Goal: Transaction & Acquisition: Book appointment/travel/reservation

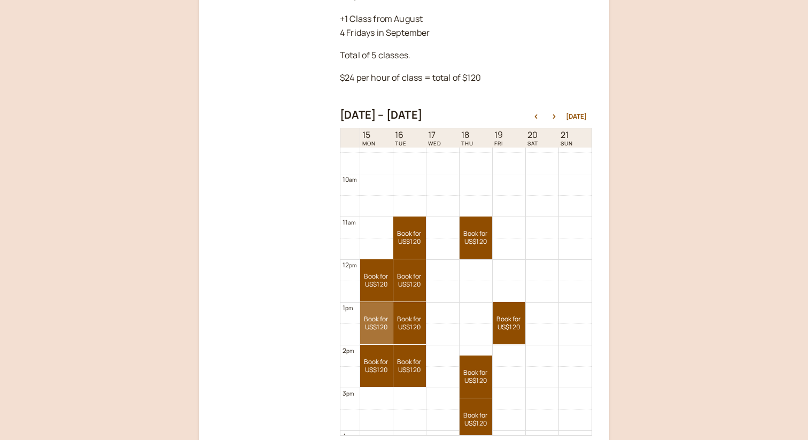
scroll to position [399, 0]
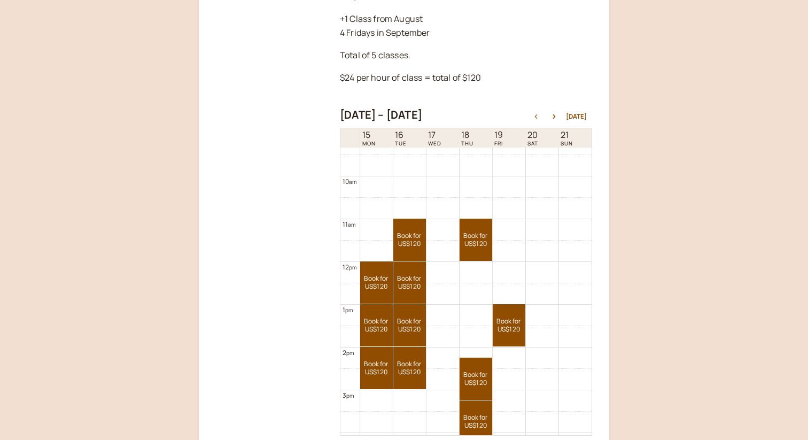
click at [541, 114] on icon "button" at bounding box center [536, 116] width 13 height 4
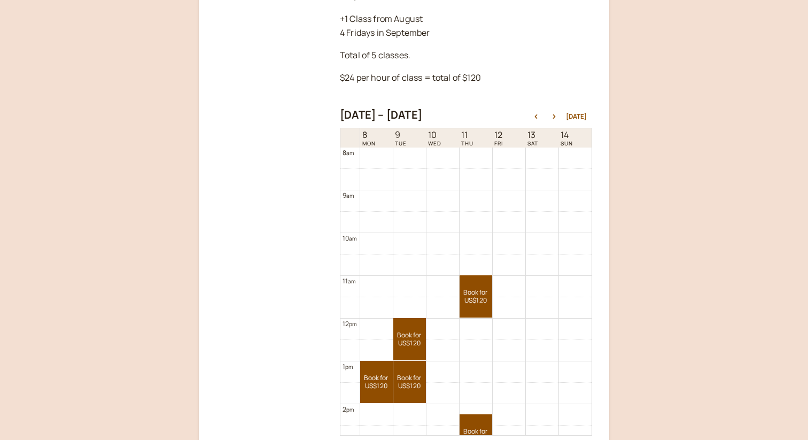
click at [587, 113] on div "[DATE]" at bounding box center [579, 116] width 26 height 7
click at [582, 113] on button "[DATE]" at bounding box center [576, 116] width 21 height 7
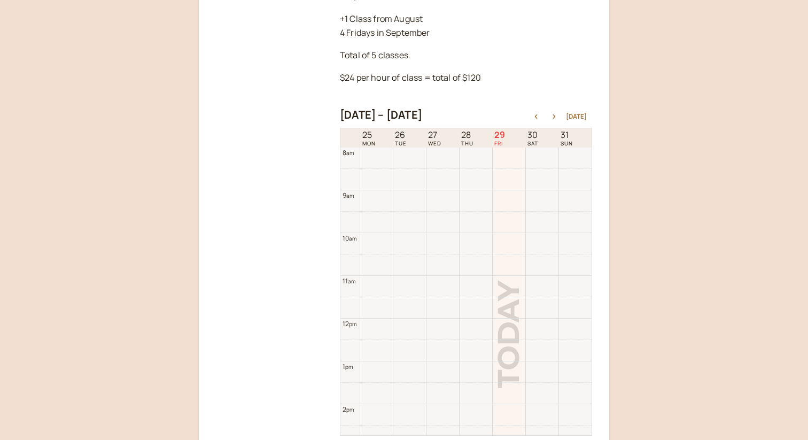
scroll to position [556, 0]
click at [558, 113] on button "button" at bounding box center [554, 116] width 13 height 7
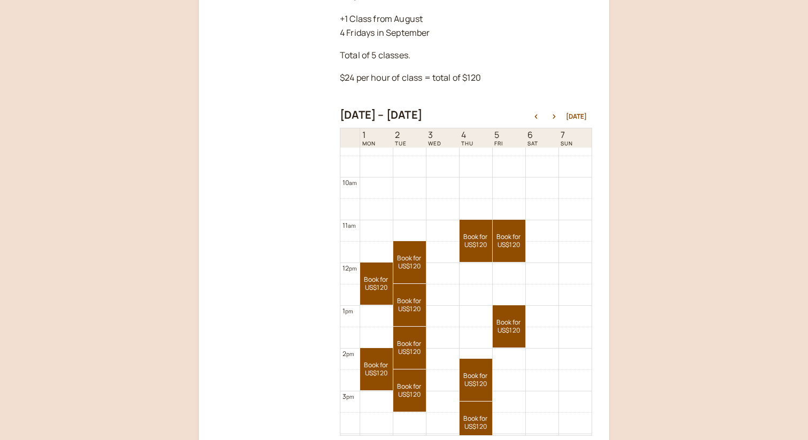
scroll to position [402, 0]
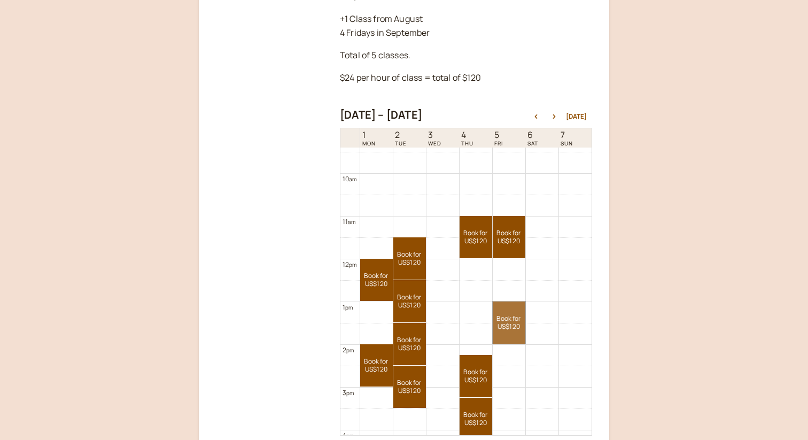
click at [500, 301] on link "Book for US$120 US$120" at bounding box center [509, 322] width 33 height 42
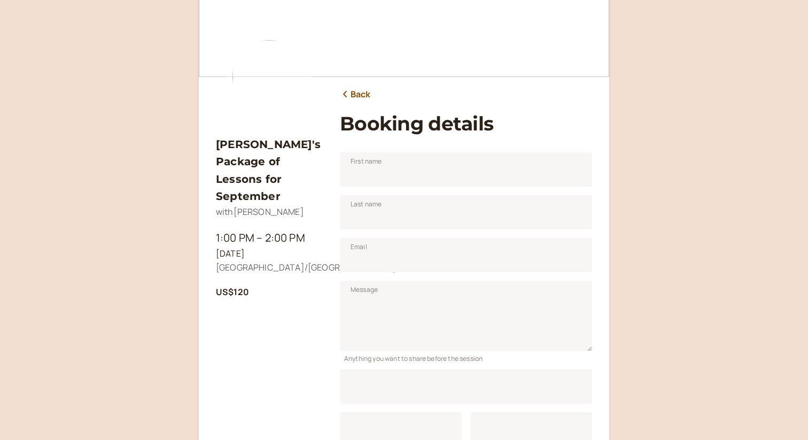
scroll to position [133, 0]
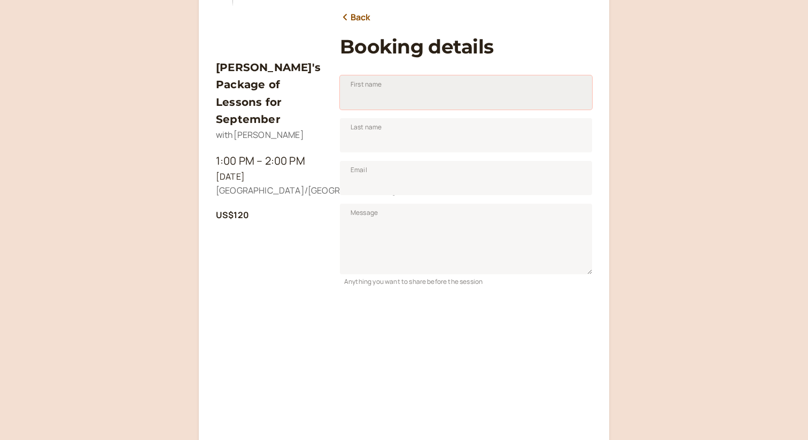
click at [439, 89] on input "First name" at bounding box center [466, 92] width 252 height 34
type input "[PERSON_NAME]"
type input "[EMAIL_ADDRESS][DOMAIN_NAME]"
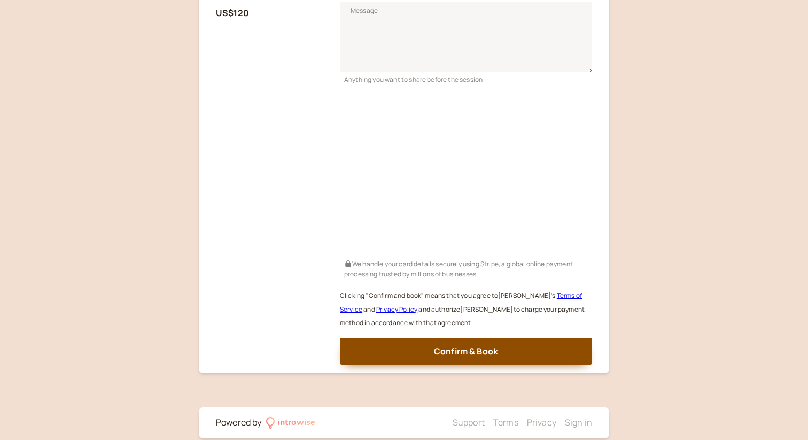
scroll to position [350, 0]
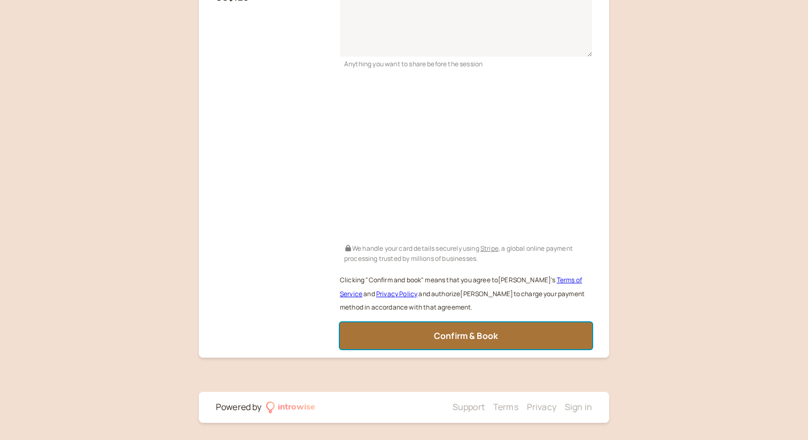
click at [500, 331] on button "Confirm & Book" at bounding box center [466, 335] width 252 height 27
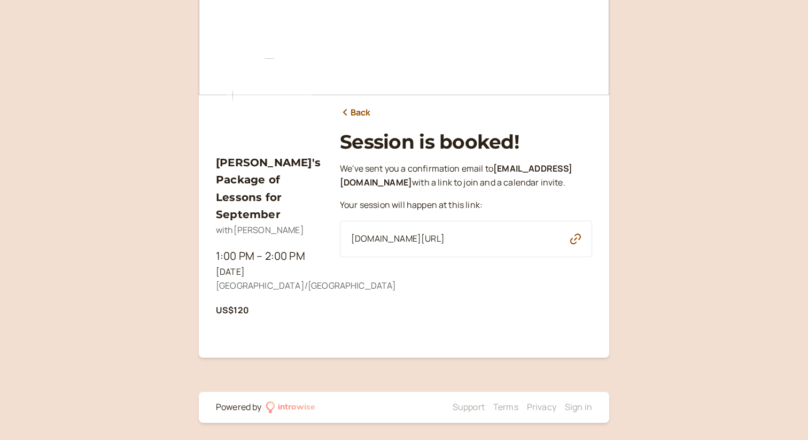
scroll to position [37, 0]
